Goal: Find specific page/section: Find specific page/section

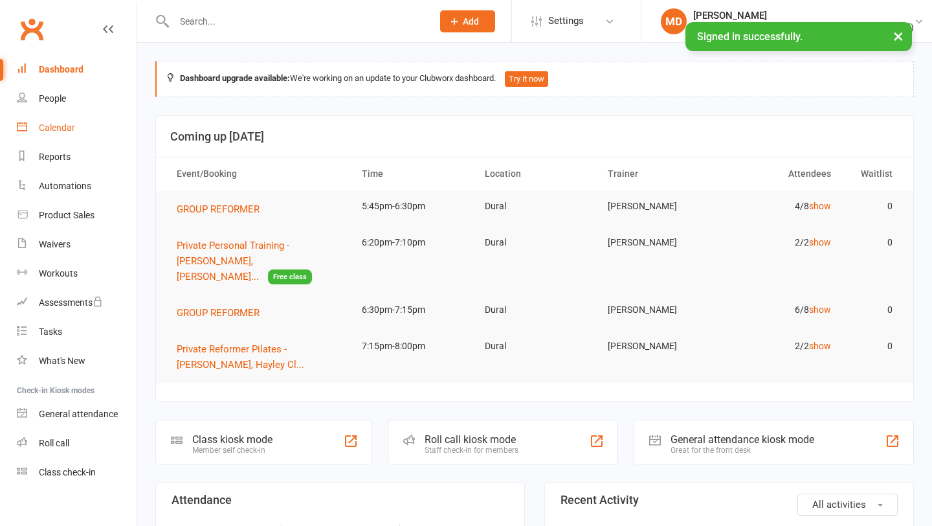
click at [66, 137] on link "Calendar" at bounding box center [77, 127] width 120 height 29
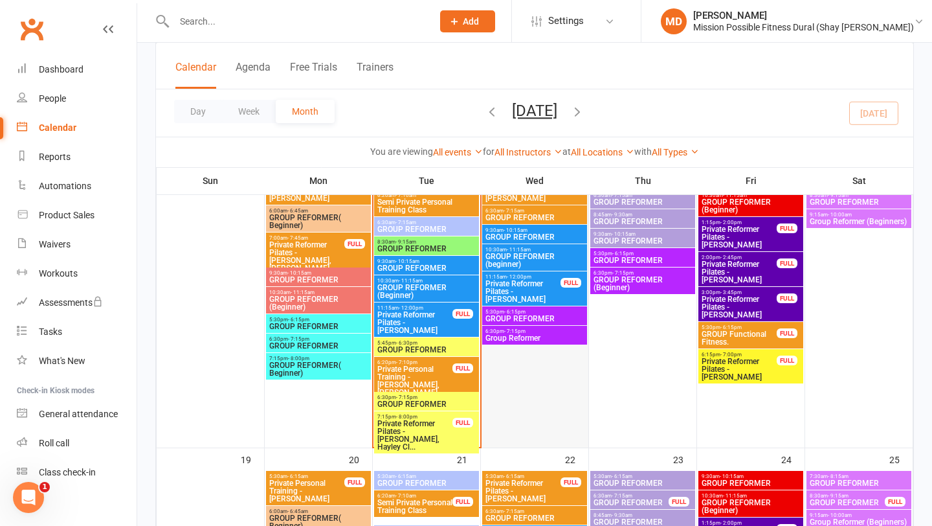
scroll to position [833, 0]
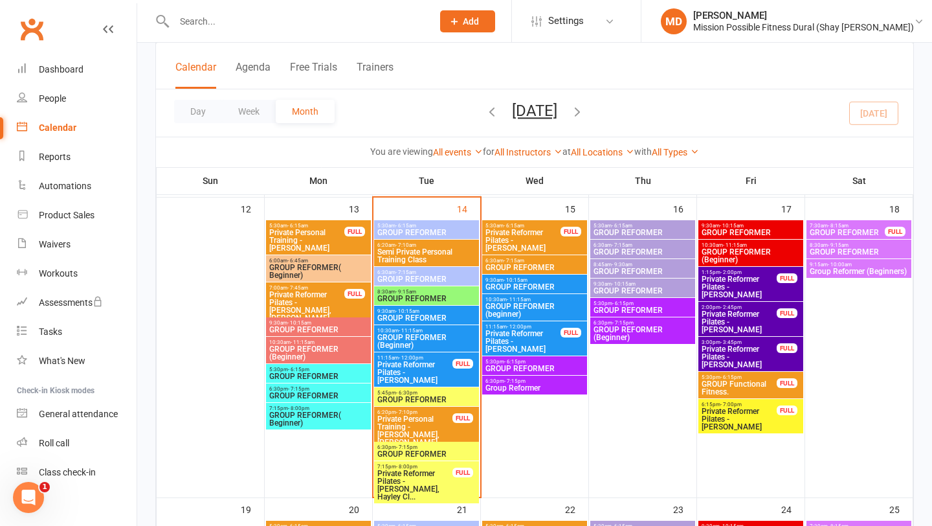
click at [759, 282] on span "Private Reformer Pilates - [PERSON_NAME]" at bounding box center [739, 286] width 76 height 23
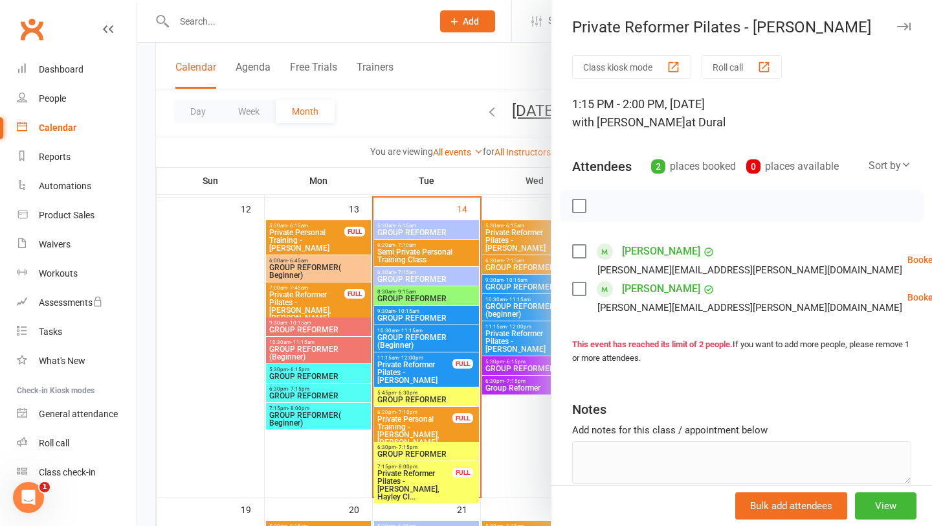
click at [904, 25] on icon "button" at bounding box center [904, 27] width 14 height 8
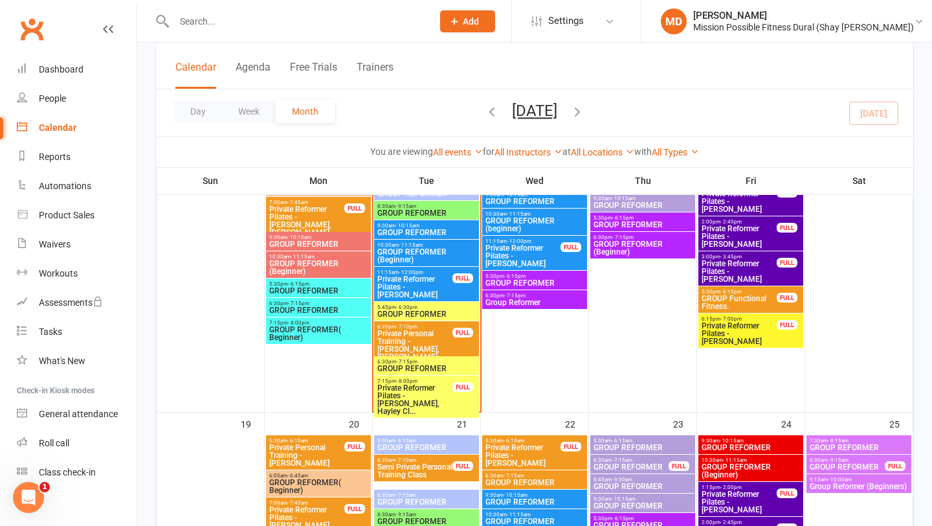
scroll to position [918, 0]
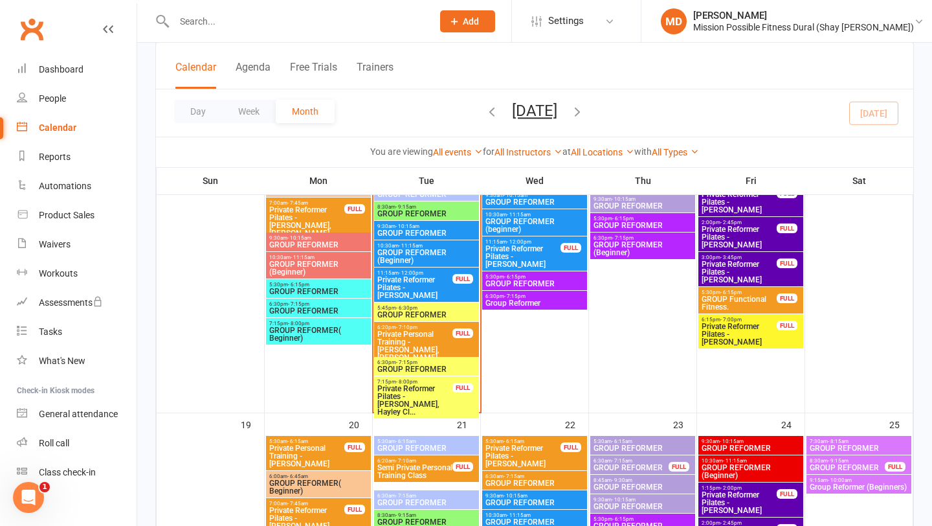
click at [447, 363] on span "6:30pm - 7:15pm" at bounding box center [427, 362] width 100 height 6
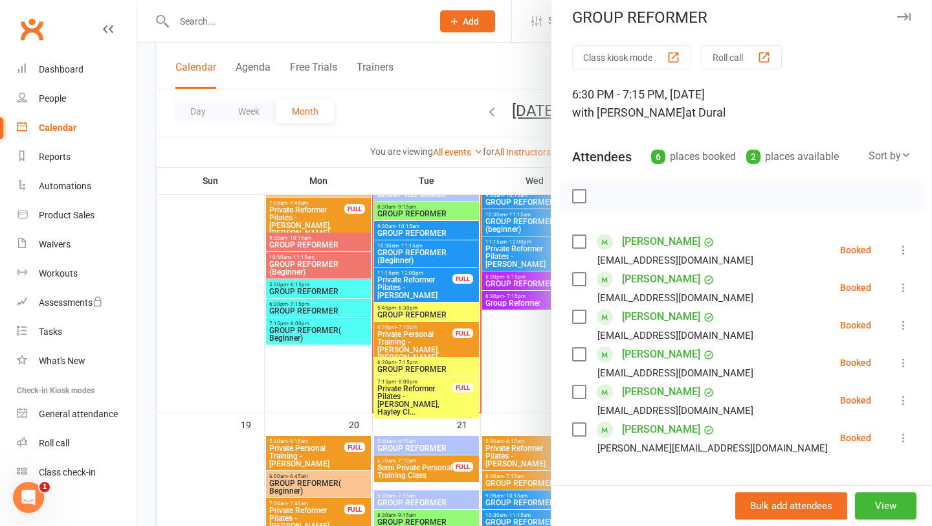
scroll to position [5, 0]
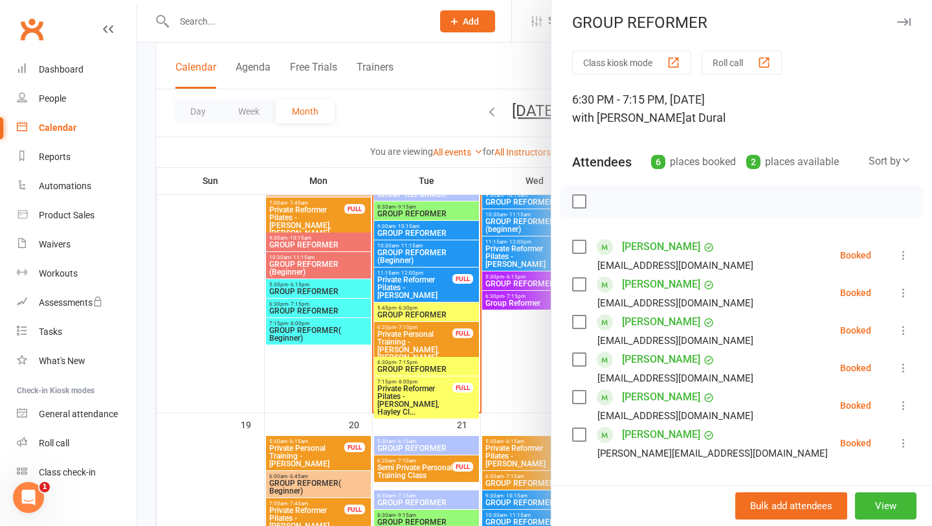
click at [906, 21] on icon "button" at bounding box center [904, 22] width 14 height 8
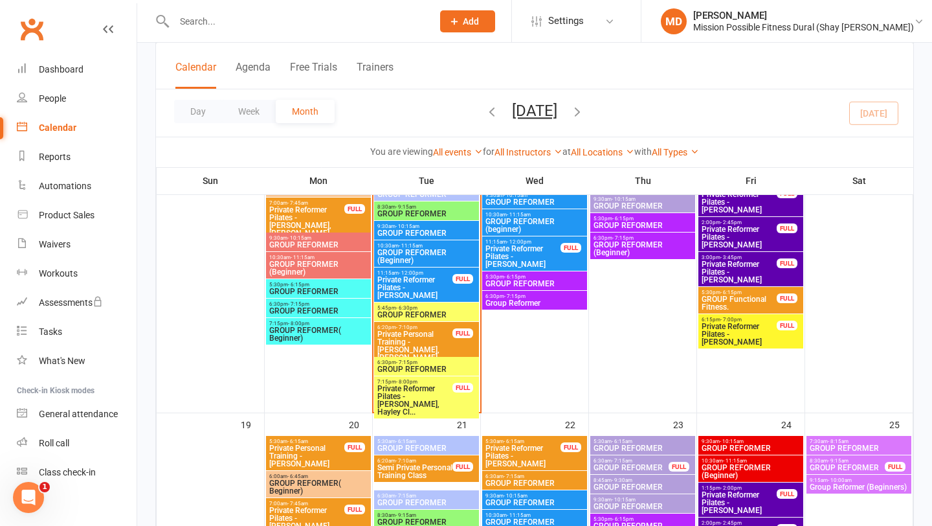
click at [445, 311] on span "GROUP REFORMER" at bounding box center [427, 315] width 100 height 8
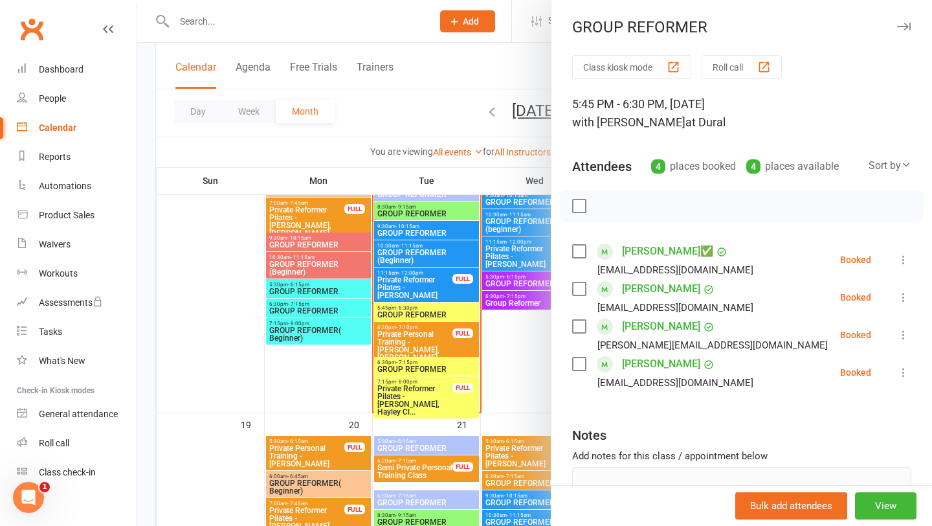
click at [907, 23] on icon "button" at bounding box center [904, 27] width 14 height 8
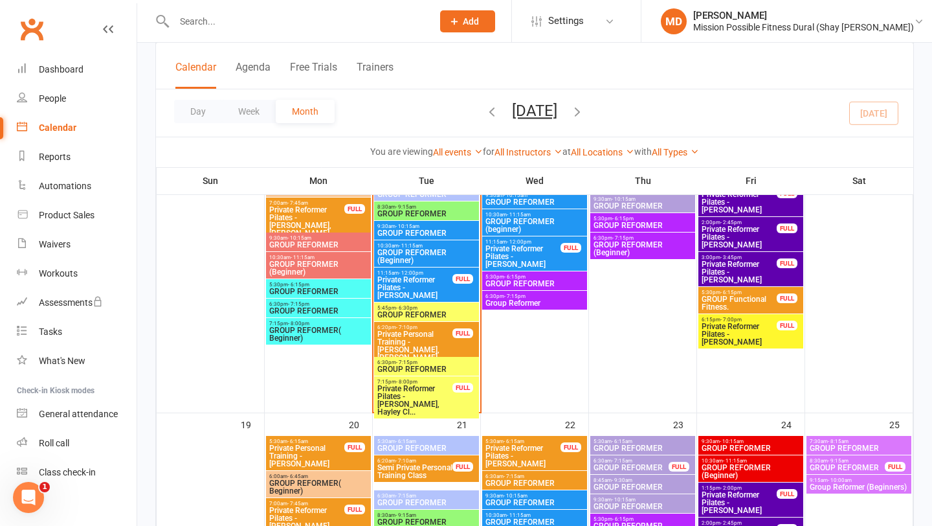
click at [411, 363] on span "- 7:15pm" at bounding box center [406, 362] width 21 height 6
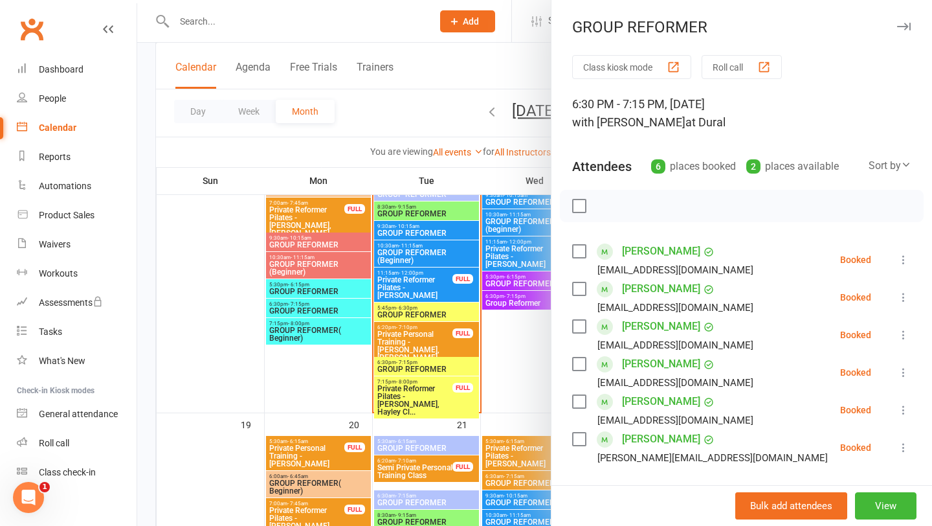
click at [907, 23] on icon "button" at bounding box center [904, 27] width 14 height 8
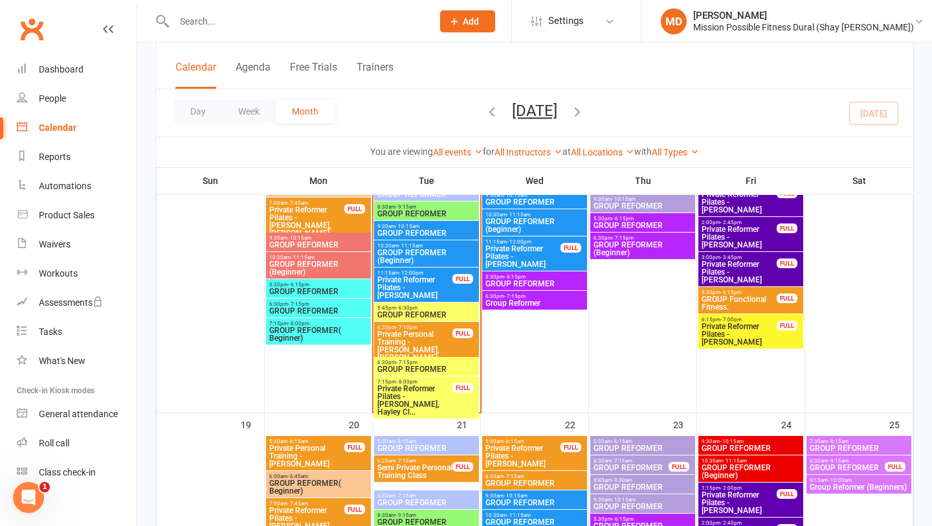
click at [417, 311] on span "GROUP REFORMER" at bounding box center [427, 315] width 100 height 8
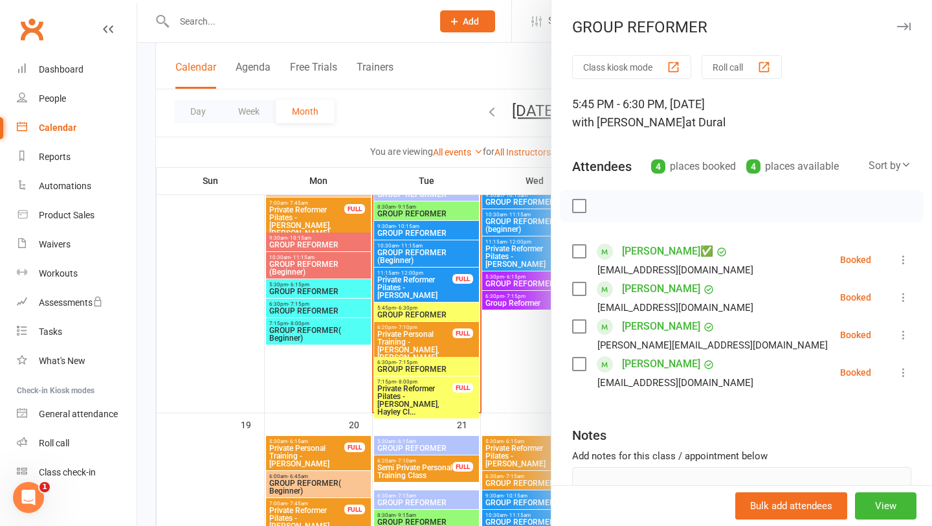
click at [659, 291] on link "[PERSON_NAME]" at bounding box center [661, 288] width 78 height 21
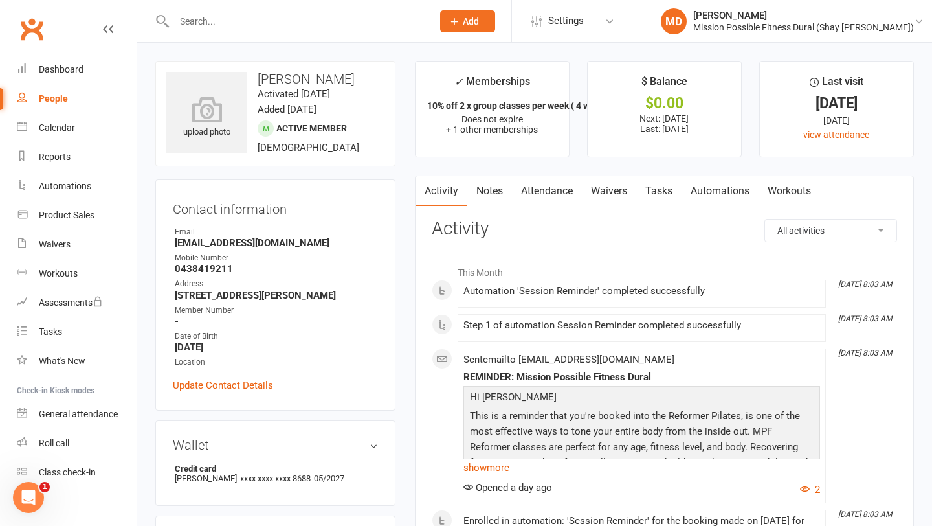
drag, startPoint x: 233, startPoint y: 306, endPoint x: 164, endPoint y: 298, distance: 69.1
click at [164, 298] on div "Contact information Owner Email [EMAIL_ADDRESS][DOMAIN_NAME] Mobile Number [PHO…" at bounding box center [275, 294] width 240 height 231
copy strong "[STREET_ADDRESS][PERSON_NAME]"
